Goal: Task Accomplishment & Management: Manage account settings

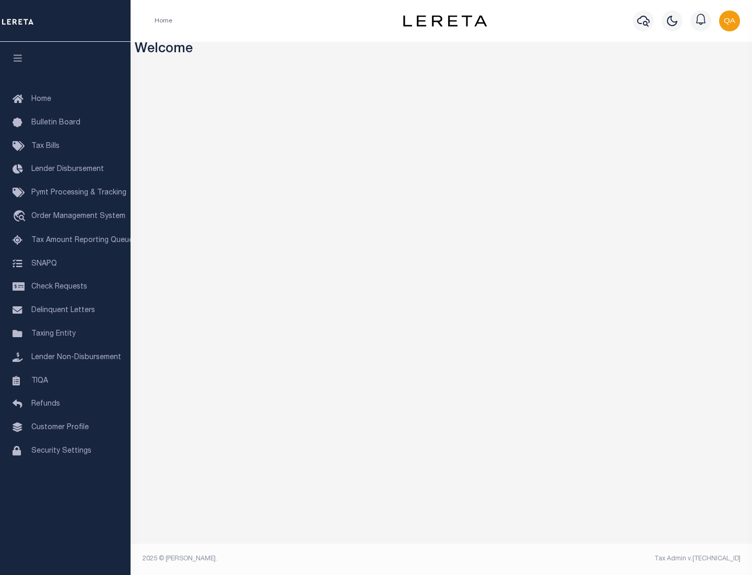
click at [65, 287] on span "Check Requests" at bounding box center [59, 286] width 56 height 7
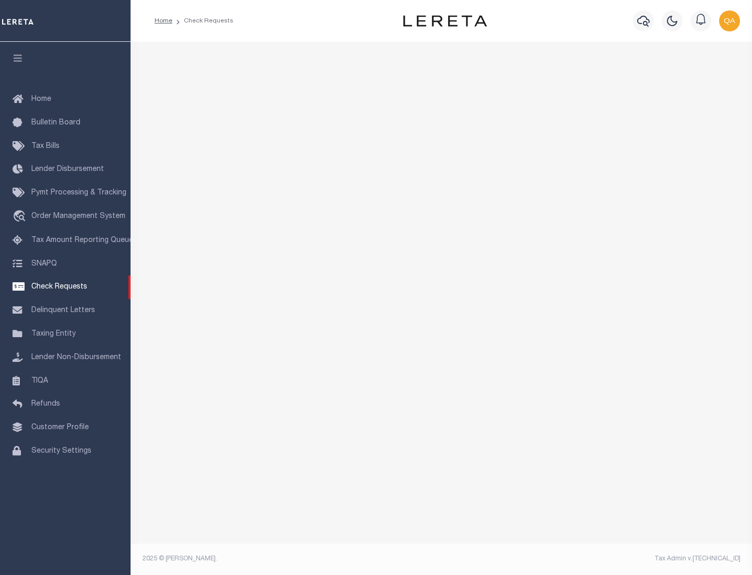
select select "50"
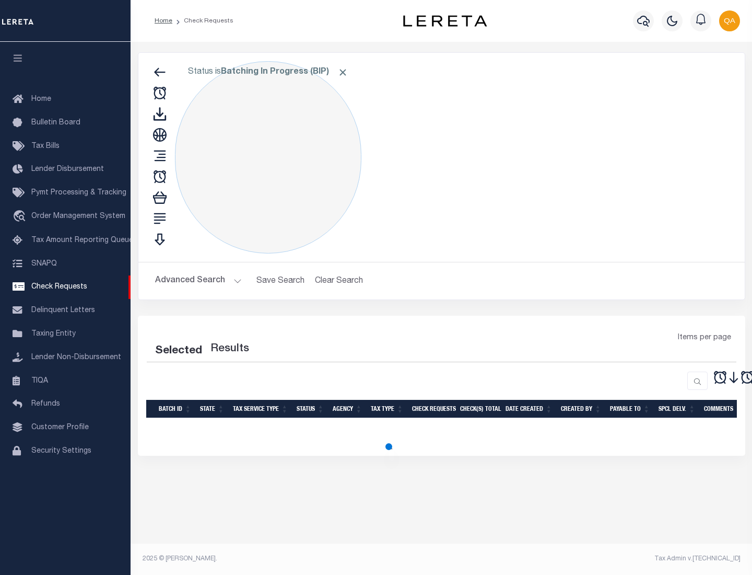
select select "50"
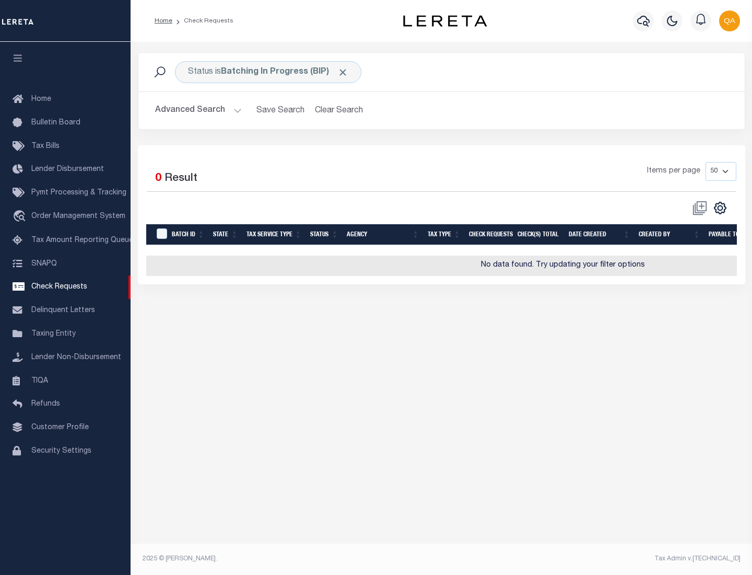
click at [343, 72] on span "Click to Remove" at bounding box center [342, 72] width 11 height 11
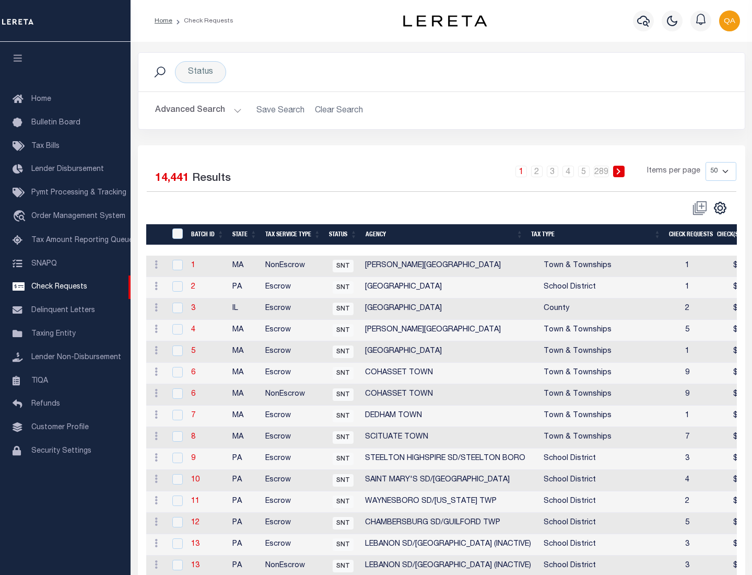
scroll to position [504, 0]
